Goal: Information Seeking & Learning: Find specific fact

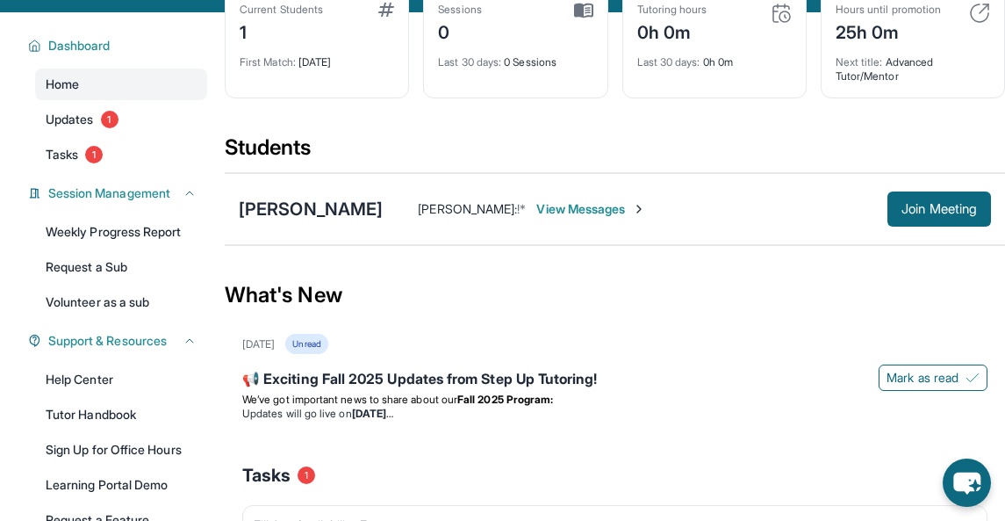
scroll to position [101, 0]
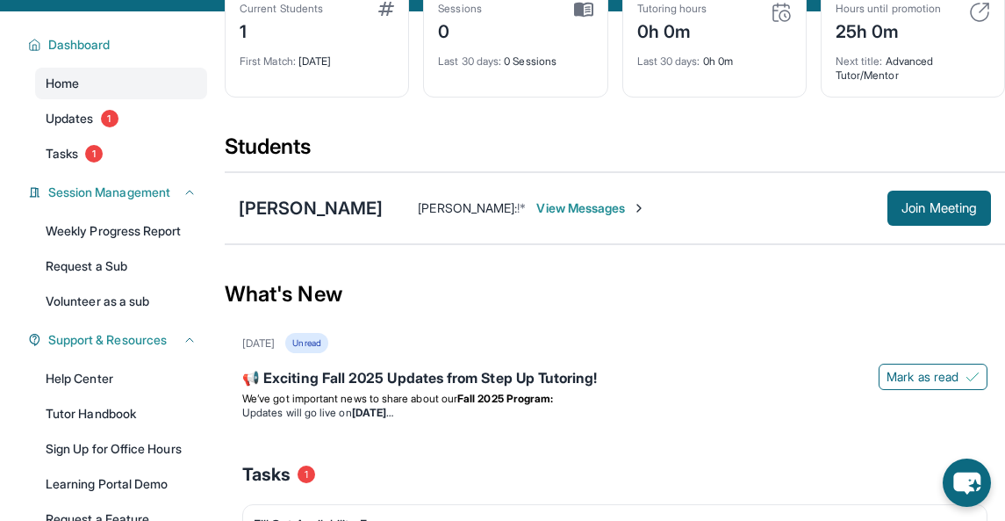
click at [563, 208] on span "View Messages" at bounding box center [592, 208] width 110 height 18
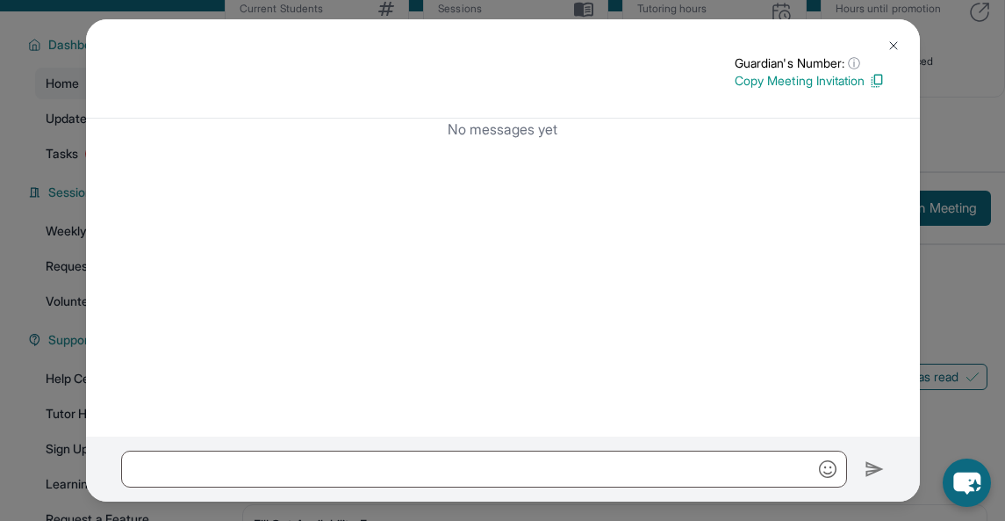
click at [894, 41] on img at bounding box center [894, 46] width 14 height 14
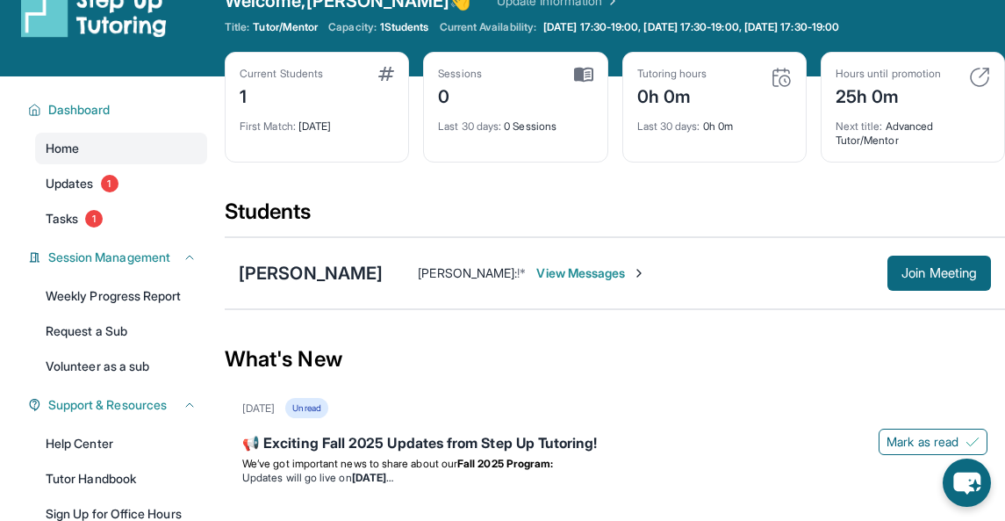
scroll to position [8, 0]
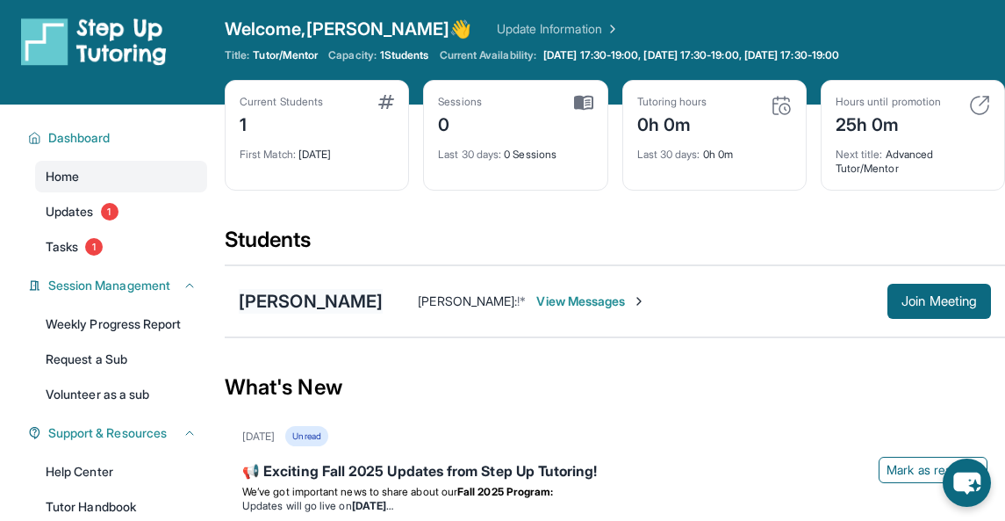
click at [304, 304] on div "[PERSON_NAME]" at bounding box center [311, 301] width 144 height 25
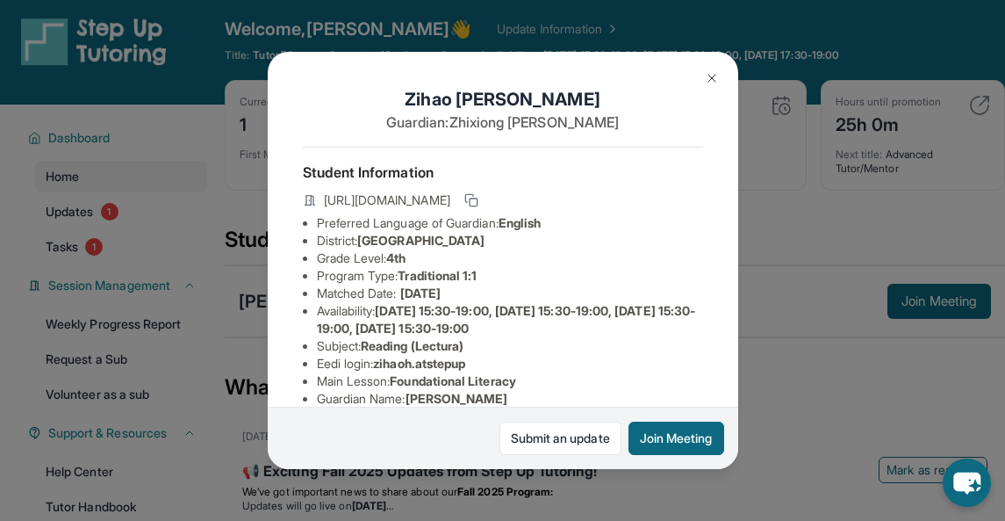
scroll to position [0, 0]
click at [450, 209] on span "[URL][DOMAIN_NAME]" at bounding box center [387, 200] width 126 height 18
drag, startPoint x: 614, startPoint y: 216, endPoint x: 326, endPoint y: 198, distance: 288.6
click at [326, 198] on span "[URL][DOMAIN_NAME]" at bounding box center [387, 200] width 126 height 18
copy span "[URL][DOMAIN_NAME]"
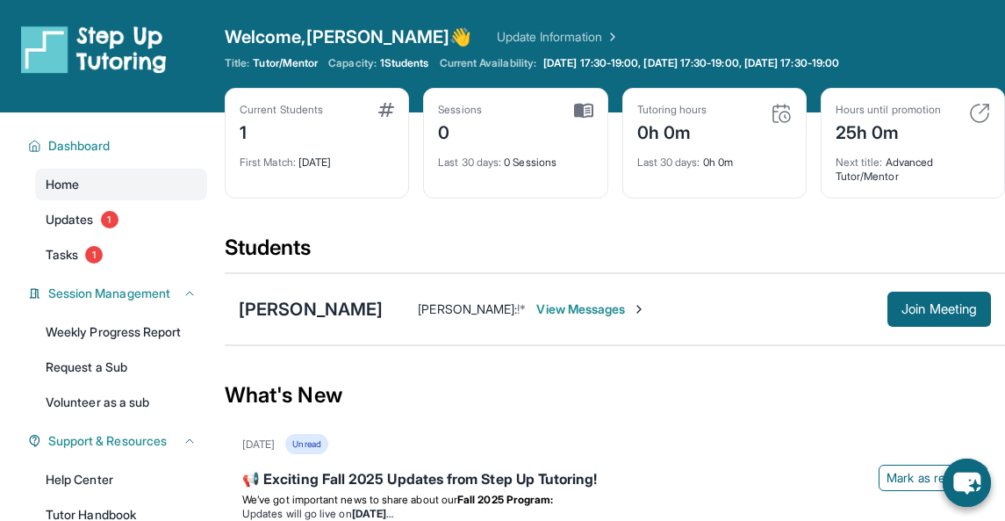
scroll to position [10, 0]
click at [547, 315] on span "View Messages" at bounding box center [592, 309] width 110 height 18
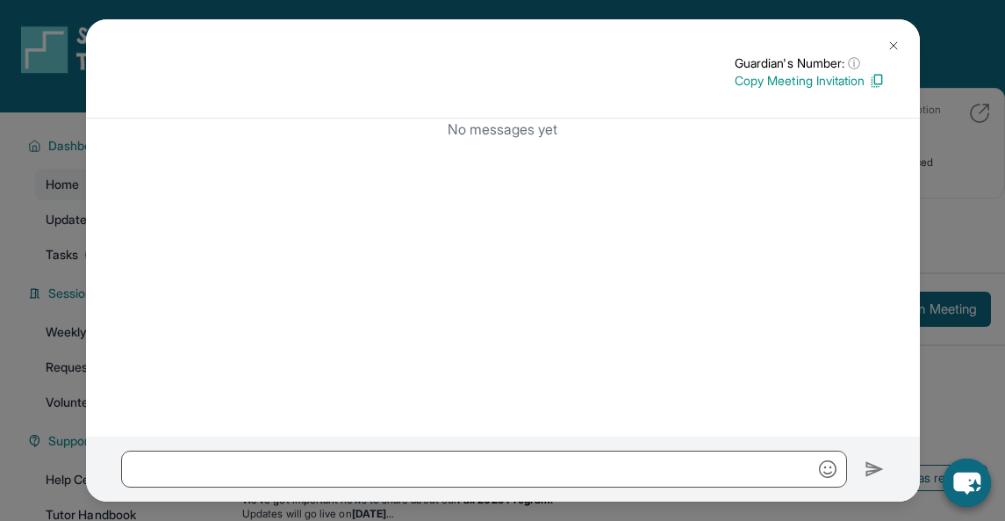
click at [43, 219] on div "Guardian's Number: ⓘ This isn't the guardian's real number — it's a private for…" at bounding box center [502, 260] width 1005 height 521
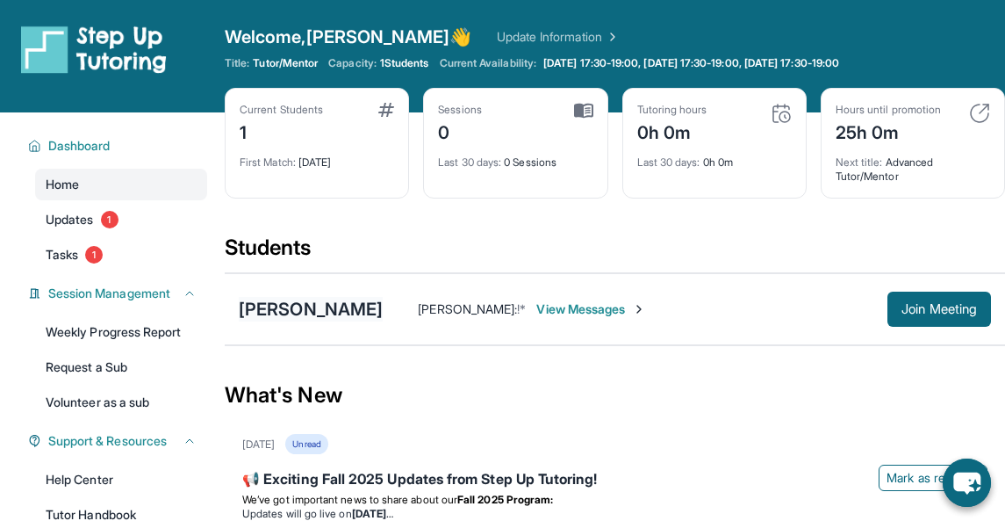
click at [273, 320] on div "[PERSON_NAME]" at bounding box center [311, 309] width 144 height 25
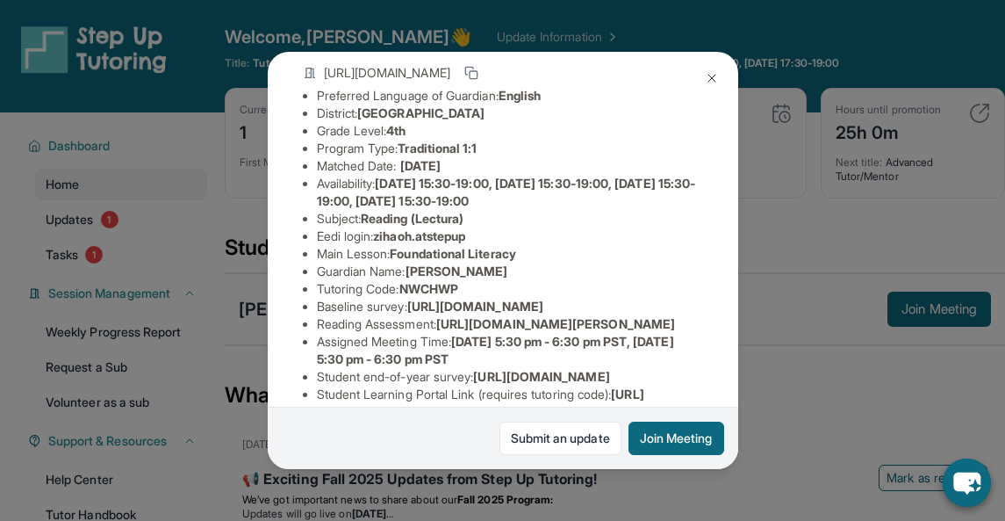
scroll to position [232, 0]
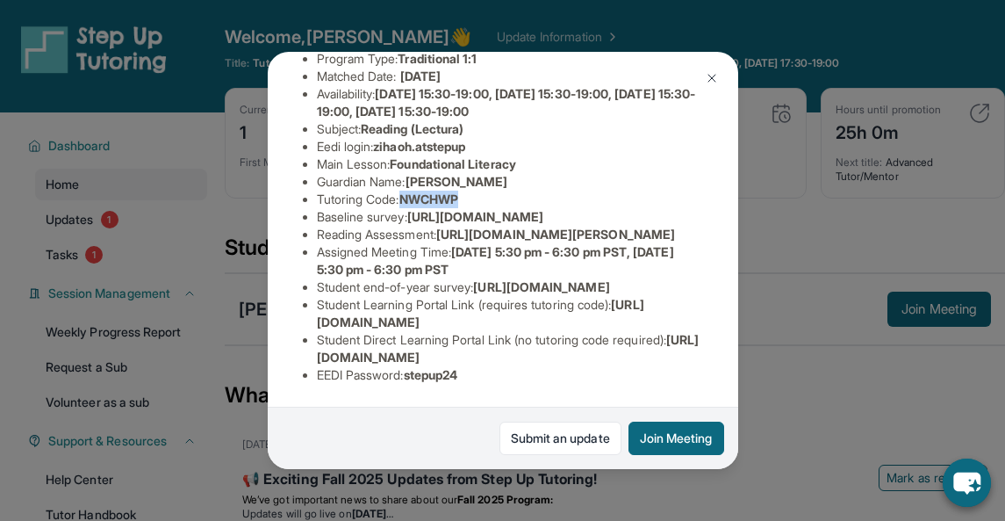
drag, startPoint x: 487, startPoint y: 197, endPoint x: 404, endPoint y: 200, distance: 83.5
click at [404, 200] on li "Tutoring Code : NWCHWP" at bounding box center [510, 200] width 386 height 18
click at [432, 162] on span "Foundational Literacy" at bounding box center [453, 163] width 126 height 15
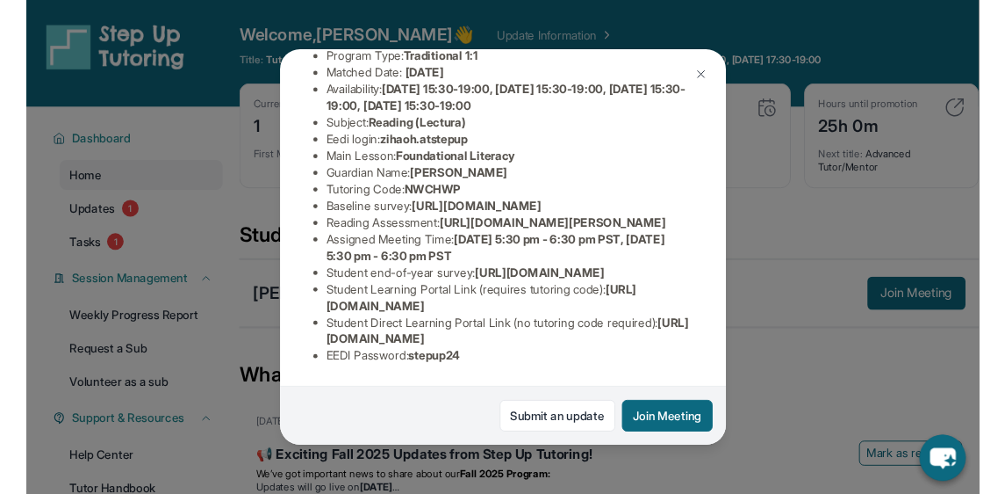
scroll to position [342, 0]
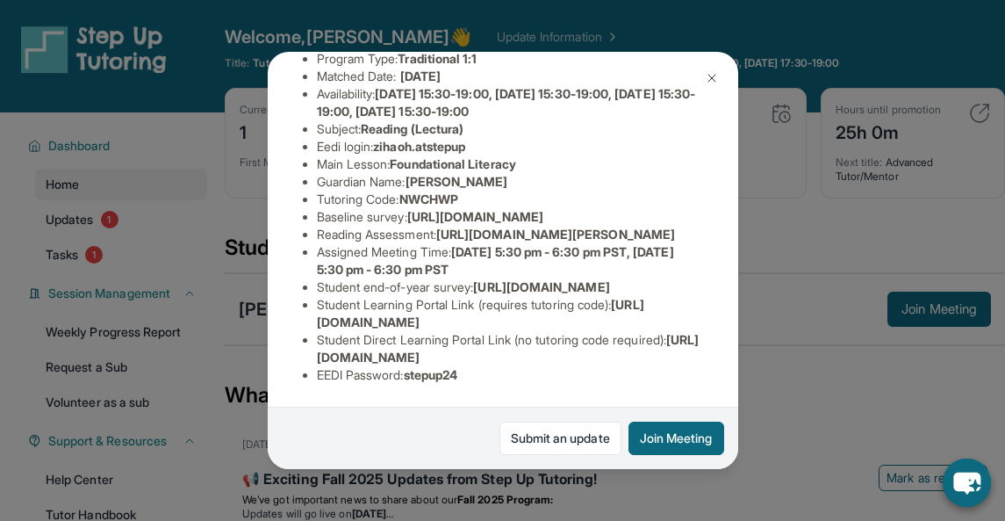
drag, startPoint x: 450, startPoint y: 175, endPoint x: 696, endPoint y: 198, distance: 247.0
click at [696, 226] on li "Reading Assessment : [URL][DOMAIN_NAME][PERSON_NAME]" at bounding box center [510, 235] width 386 height 18
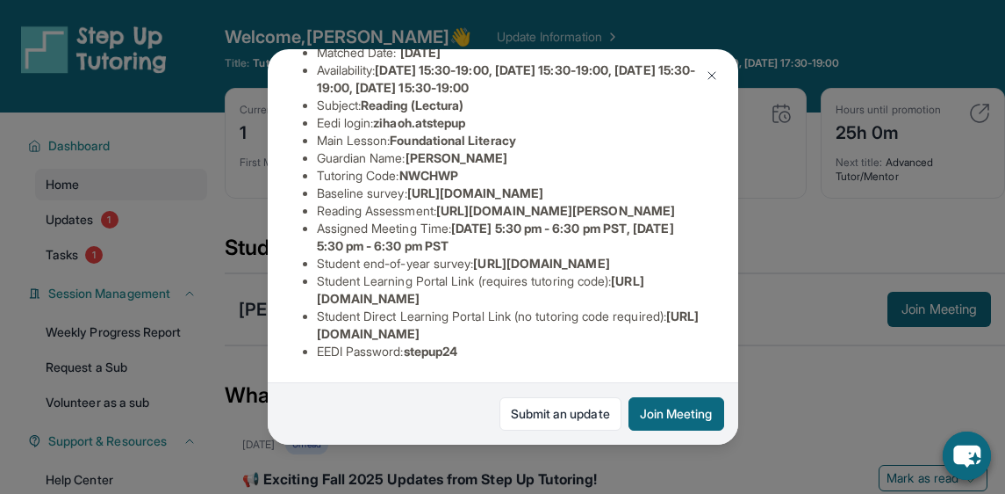
click at [582, 203] on span "[URL][DOMAIN_NAME][PERSON_NAME]" at bounding box center [555, 210] width 239 height 15
click at [481, 270] on span "[URL][DOMAIN_NAME]" at bounding box center [541, 263] width 136 height 15
drag, startPoint x: 444, startPoint y: 177, endPoint x: 700, endPoint y: 192, distance: 256.0
click at [700, 202] on li "Reading Assessment : [URL][DOMAIN_NAME][PERSON_NAME]" at bounding box center [510, 211] width 386 height 18
copy li "[URL][DOMAIN_NAME][PERSON_NAME]"
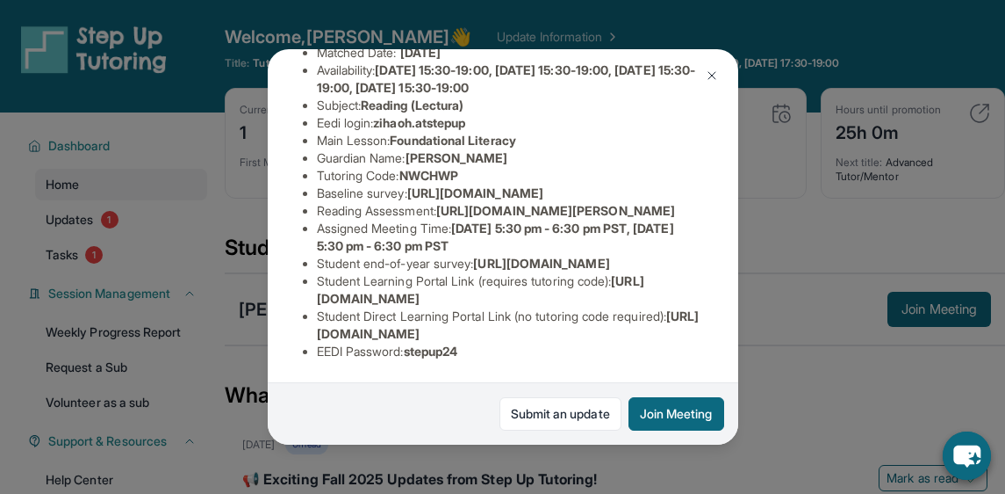
scroll to position [393, 0]
click at [434, 220] on li "Assigned Meeting Time : [DATE] 5:30 pm - 6:30 pm PST, [DATE] 5:30 pm - 6:30 pm …" at bounding box center [510, 237] width 386 height 35
drag, startPoint x: 318, startPoint y: 299, endPoint x: 638, endPoint y: 295, distance: 319.7
click at [638, 295] on li "Student Learning Portal Link (requires tutoring code) : [URL][DOMAIN_NAME]" at bounding box center [510, 289] width 386 height 35
click at [761, 311] on div "[PERSON_NAME] Guardian: [PERSON_NAME] Student Information [URL][DOMAIN_NAME] Pr…" at bounding box center [502, 247] width 1005 height 494
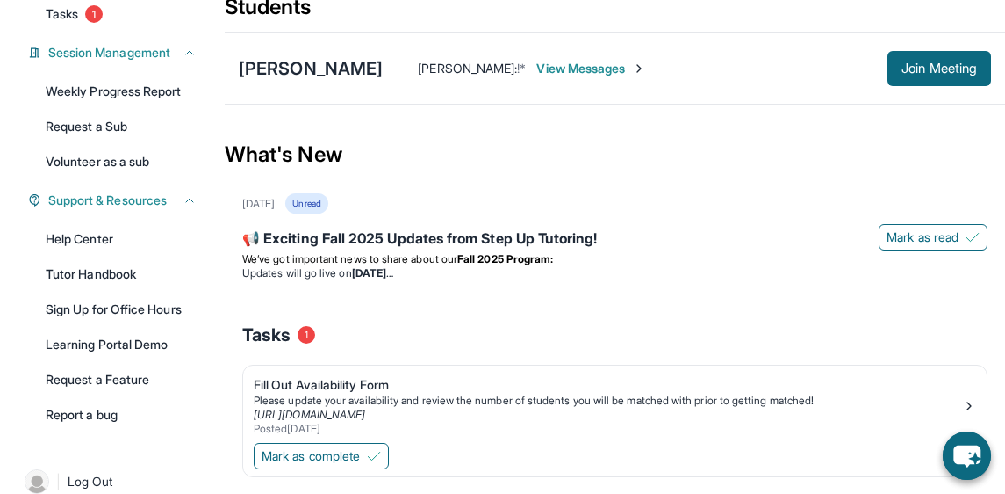
scroll to position [241, 0]
click at [328, 61] on div "[PERSON_NAME]" at bounding box center [311, 67] width 144 height 25
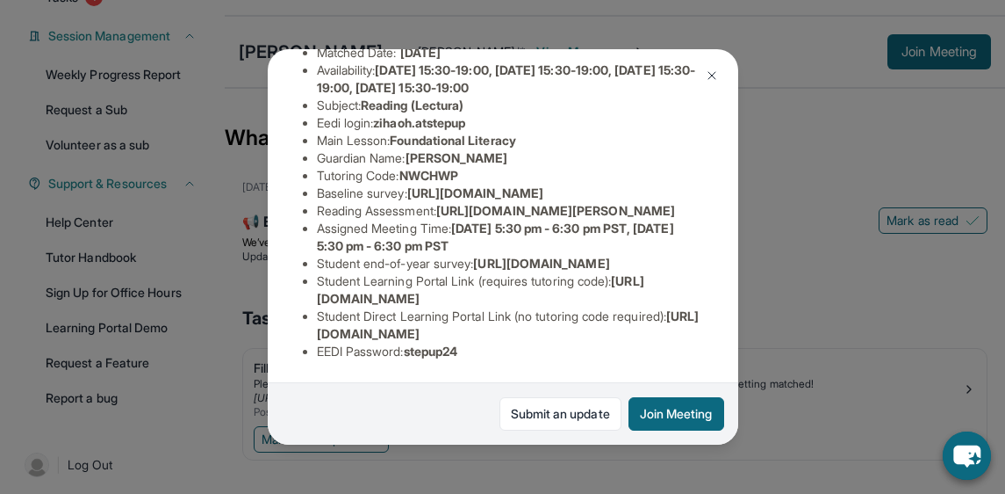
scroll to position [393, 0]
click at [256, 277] on div "[PERSON_NAME] Guardian: [PERSON_NAME] Student Information [URL][DOMAIN_NAME] Pr…" at bounding box center [502, 247] width 1005 height 494
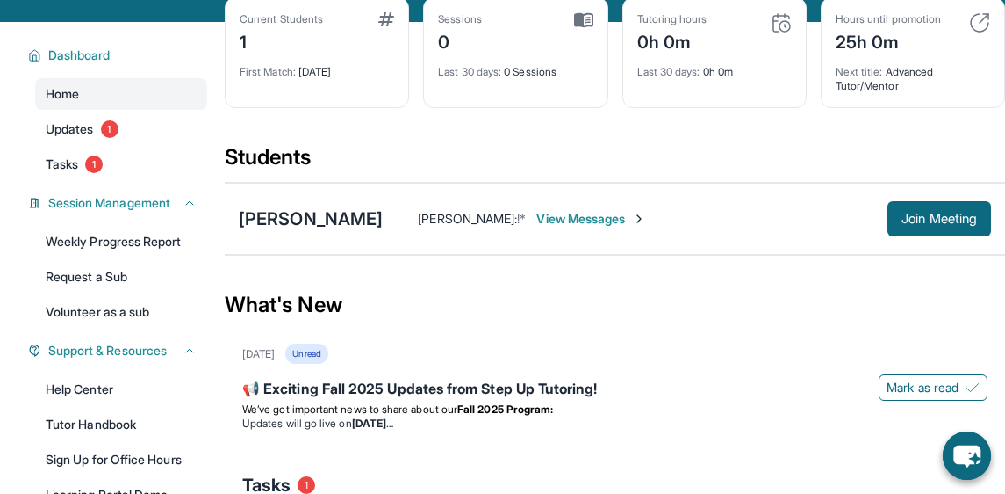
scroll to position [89, 0]
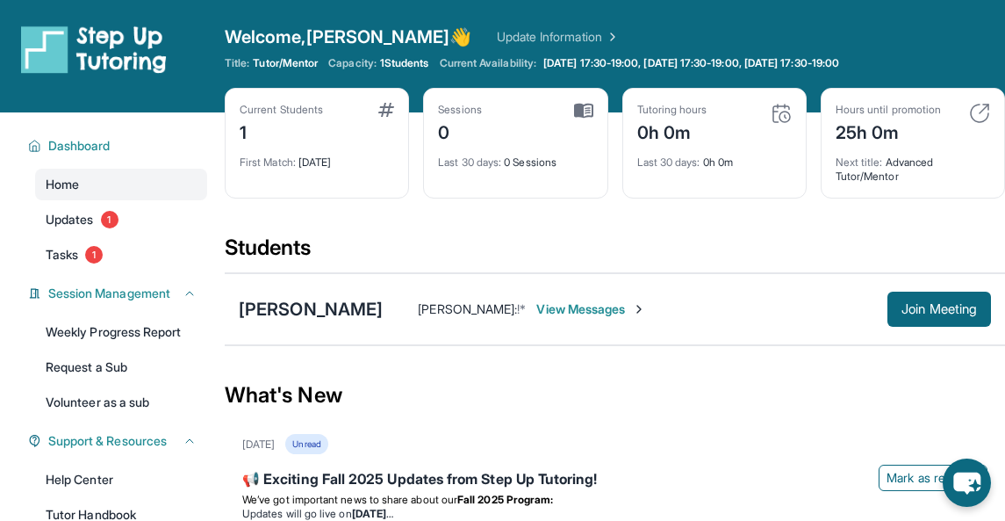
scroll to position [80, 0]
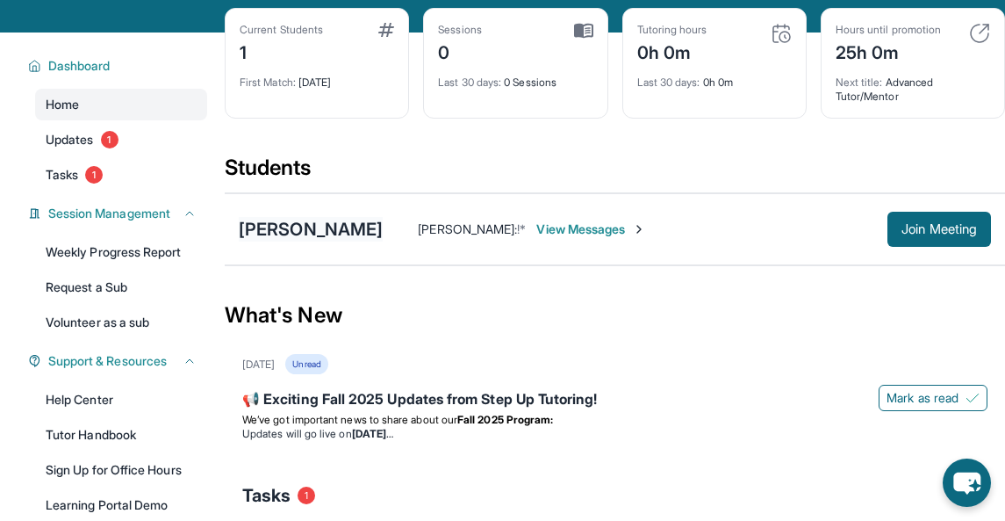
click at [321, 219] on div "[PERSON_NAME]" at bounding box center [311, 229] width 144 height 25
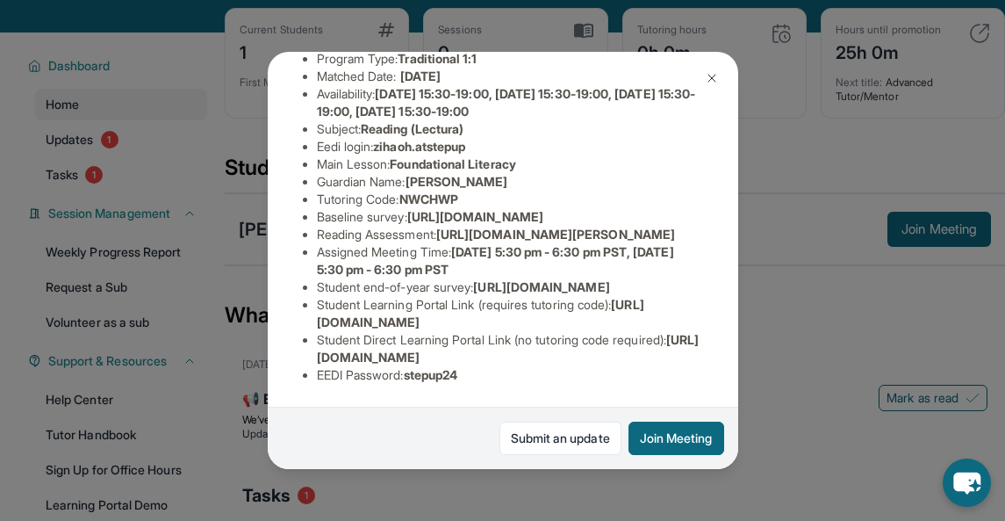
scroll to position [371, 0]
drag, startPoint x: 321, startPoint y: 324, endPoint x: 671, endPoint y: 319, distance: 350.4
click at [671, 319] on li "Student Learning Portal Link (requires tutoring code) : [URL][DOMAIN_NAME]" at bounding box center [510, 313] width 386 height 35
copy span "ttps://student-portal.stepuptutoring.org/student"
click at [336, 328] on span "[URL][DOMAIN_NAME]" at bounding box center [481, 313] width 328 height 32
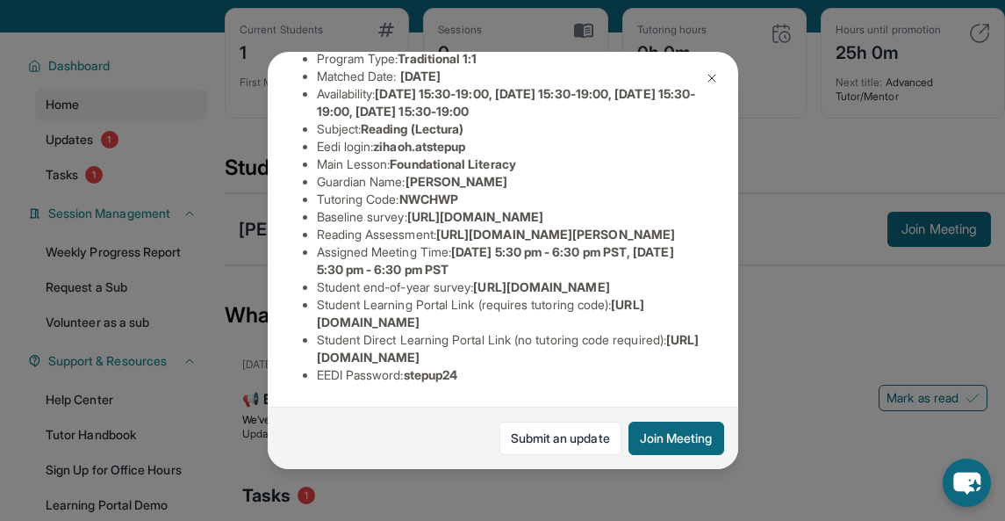
drag, startPoint x: 319, startPoint y: 325, endPoint x: 644, endPoint y: 326, distance: 324.9
click at [644, 326] on li "Student Learning Portal Link (requires tutoring code) : [URL][DOMAIN_NAME]" at bounding box center [510, 313] width 386 height 35
copy li "[URL][DOMAIN_NAME]"
drag, startPoint x: 467, startPoint y: 157, endPoint x: 407, endPoint y: 158, distance: 59.7
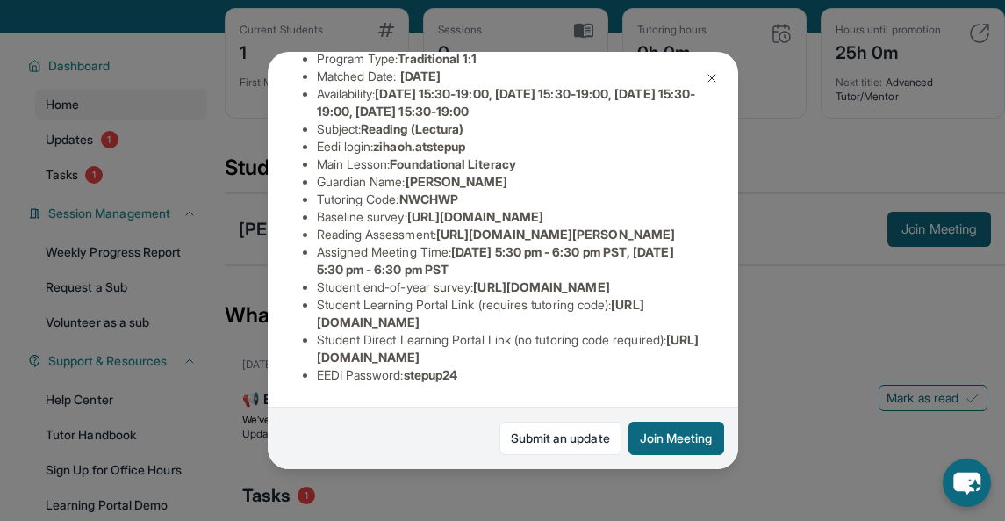
click at [407, 191] on li "Tutoring Code : NWCHWP" at bounding box center [510, 200] width 386 height 18
copy li "NWCHWP"
click at [512, 0] on div "[PERSON_NAME] Guardian: [PERSON_NAME] Student Information [URL][DOMAIN_NAME] Pr…" at bounding box center [502, 260] width 1005 height 521
